Goal: Navigation & Orientation: Find specific page/section

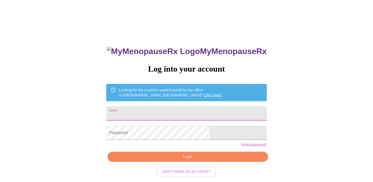
click at [176, 115] on input "Email" at bounding box center [186, 113] width 160 height 14
type input "[EMAIL_ADDRESS][DOMAIN_NAME]"
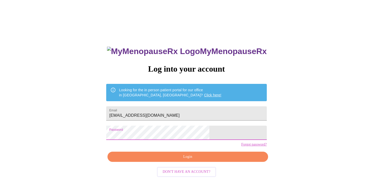
click at [198, 160] on span "Login" at bounding box center [187, 157] width 149 height 6
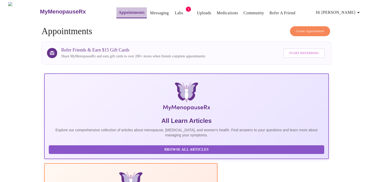
click at [127, 10] on link "Appointments" at bounding box center [131, 12] width 26 height 7
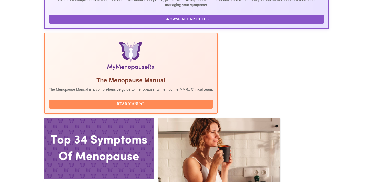
scroll to position [141, 0]
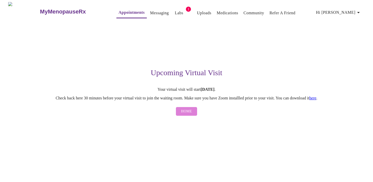
click at [189, 114] on span "Home" at bounding box center [186, 111] width 11 height 6
